Goal: Information Seeking & Learning: Learn about a topic

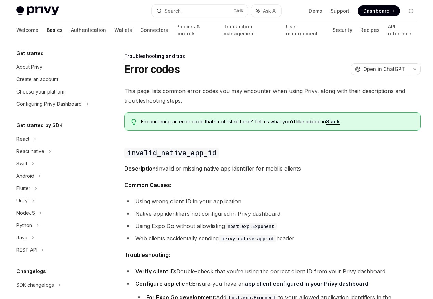
scroll to position [65, 0]
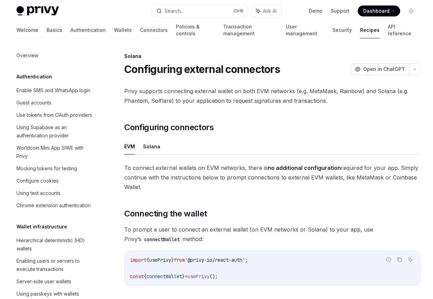
scroll to position [1097, 0]
